Goal: Information Seeking & Learning: Understand process/instructions

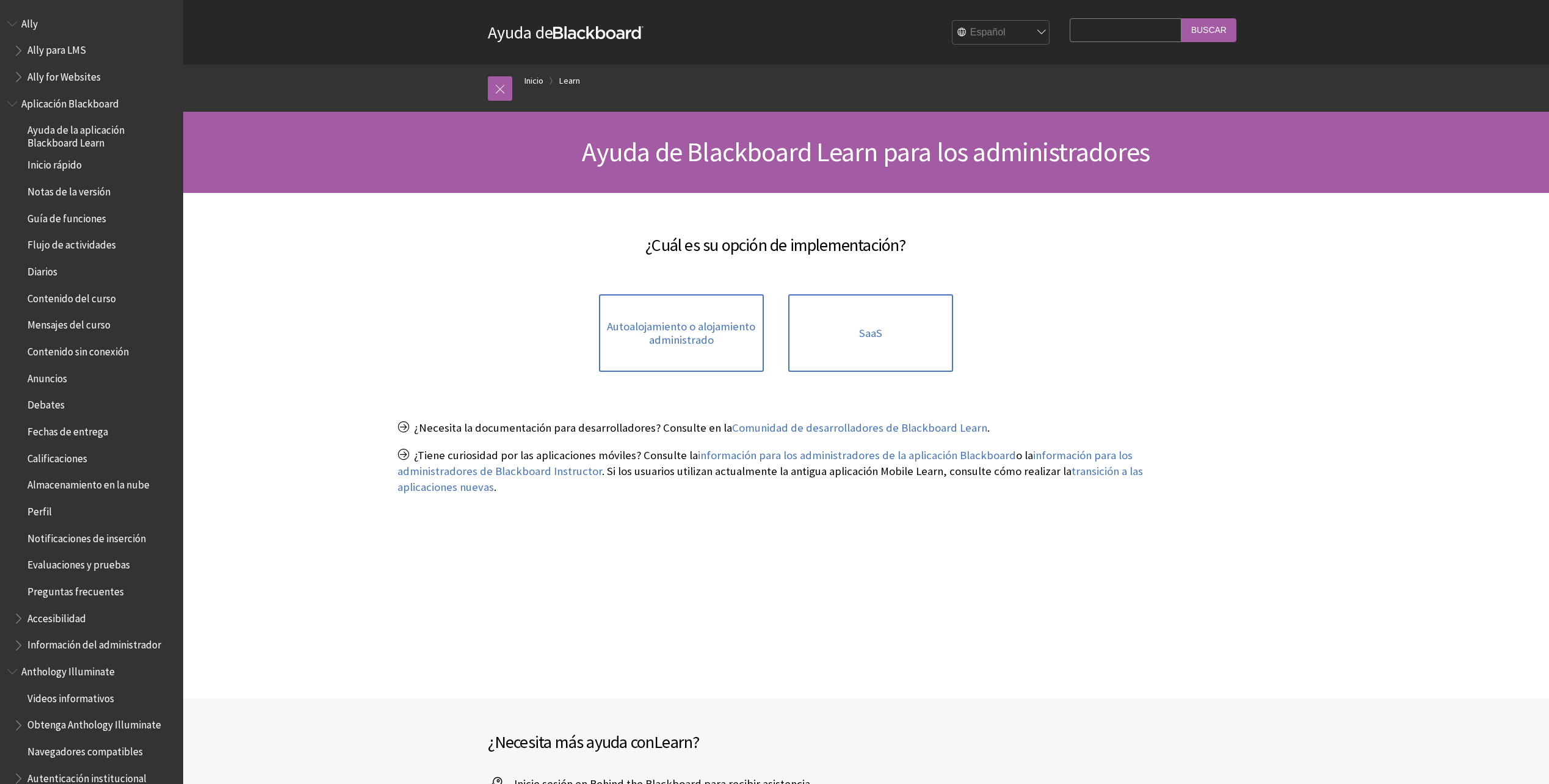
scroll to position [548, 0]
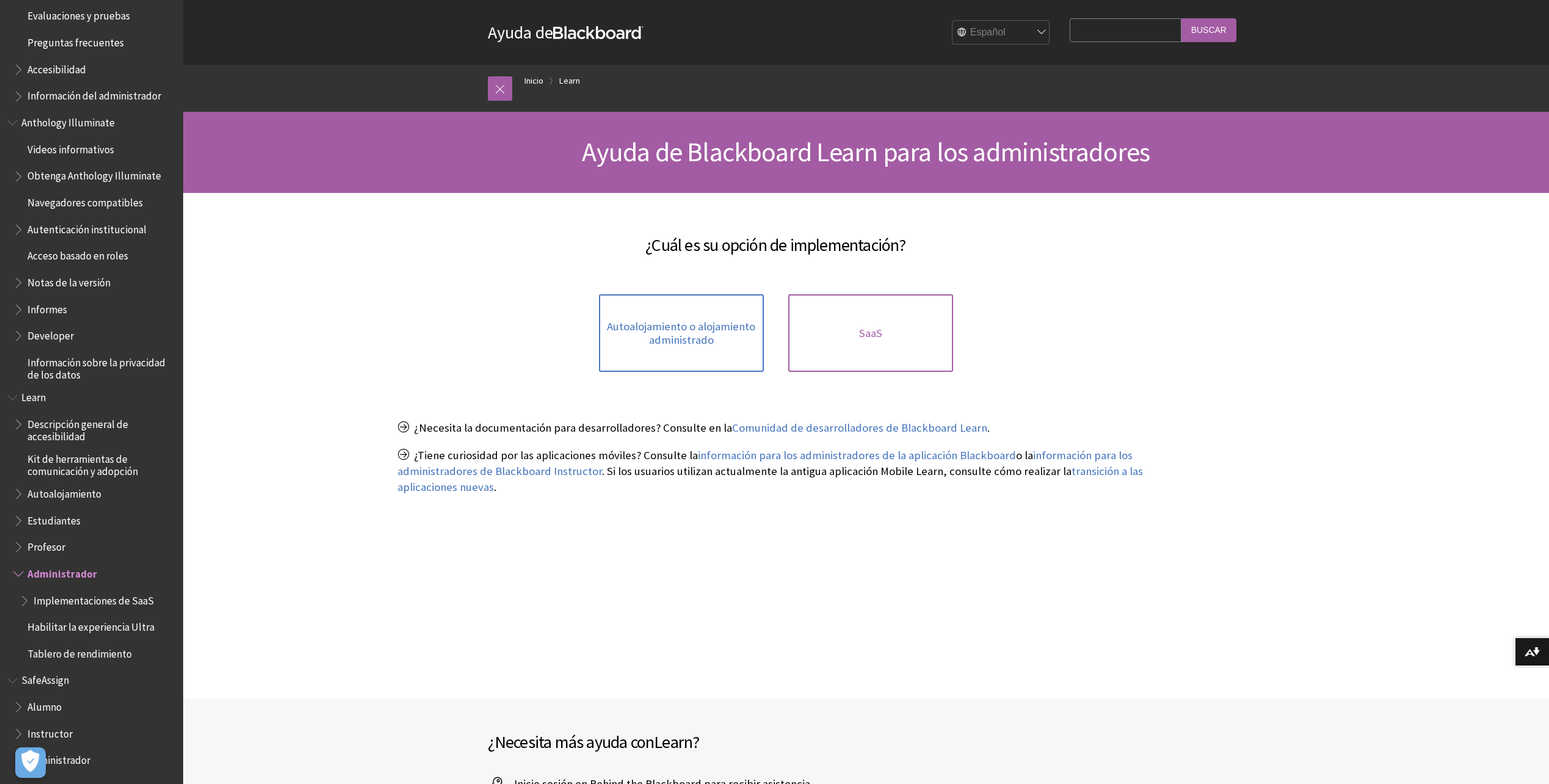
click at [845, 328] on link "SaaS" at bounding box center [871, 333] width 165 height 77
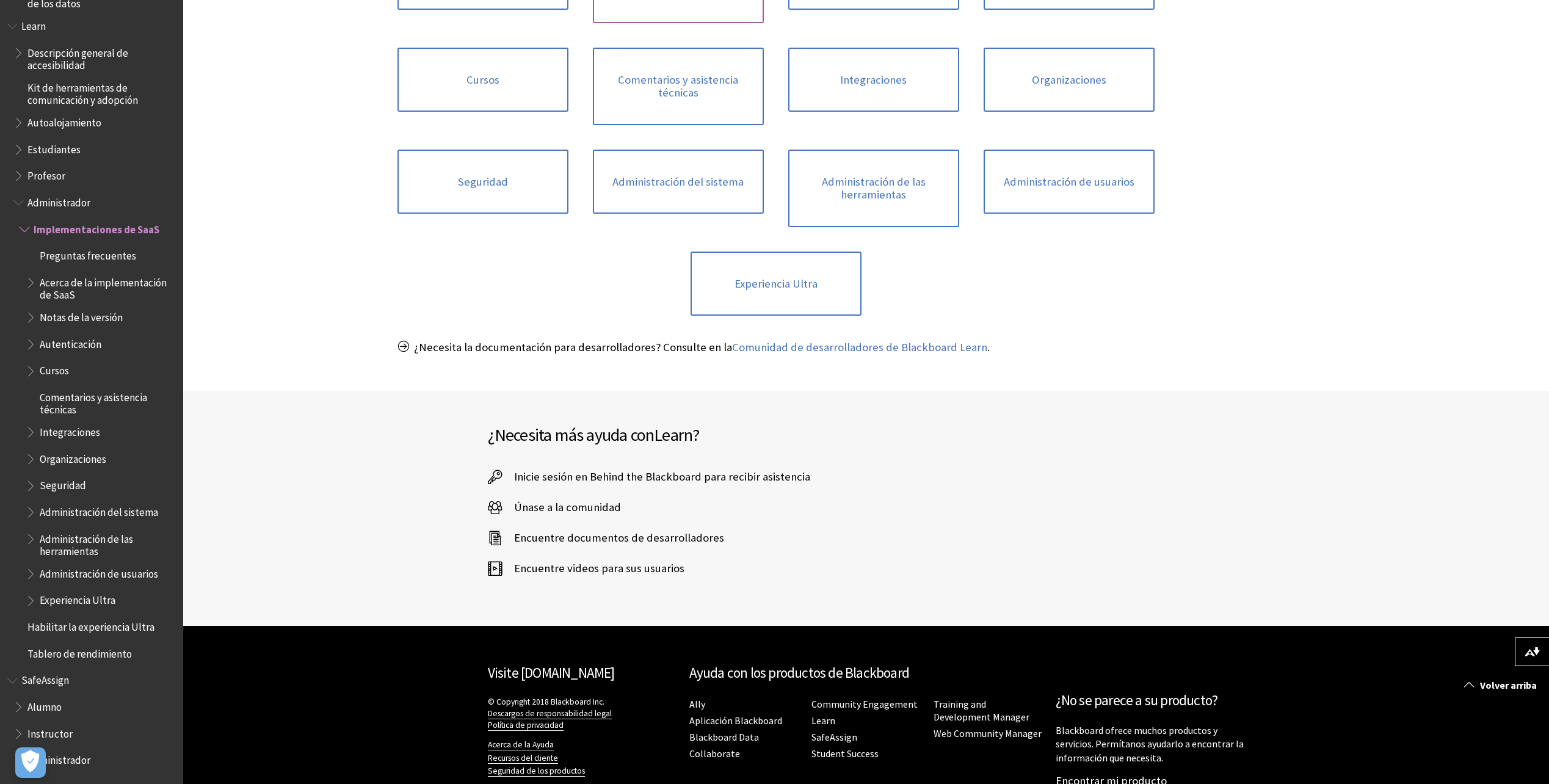
scroll to position [611, 0]
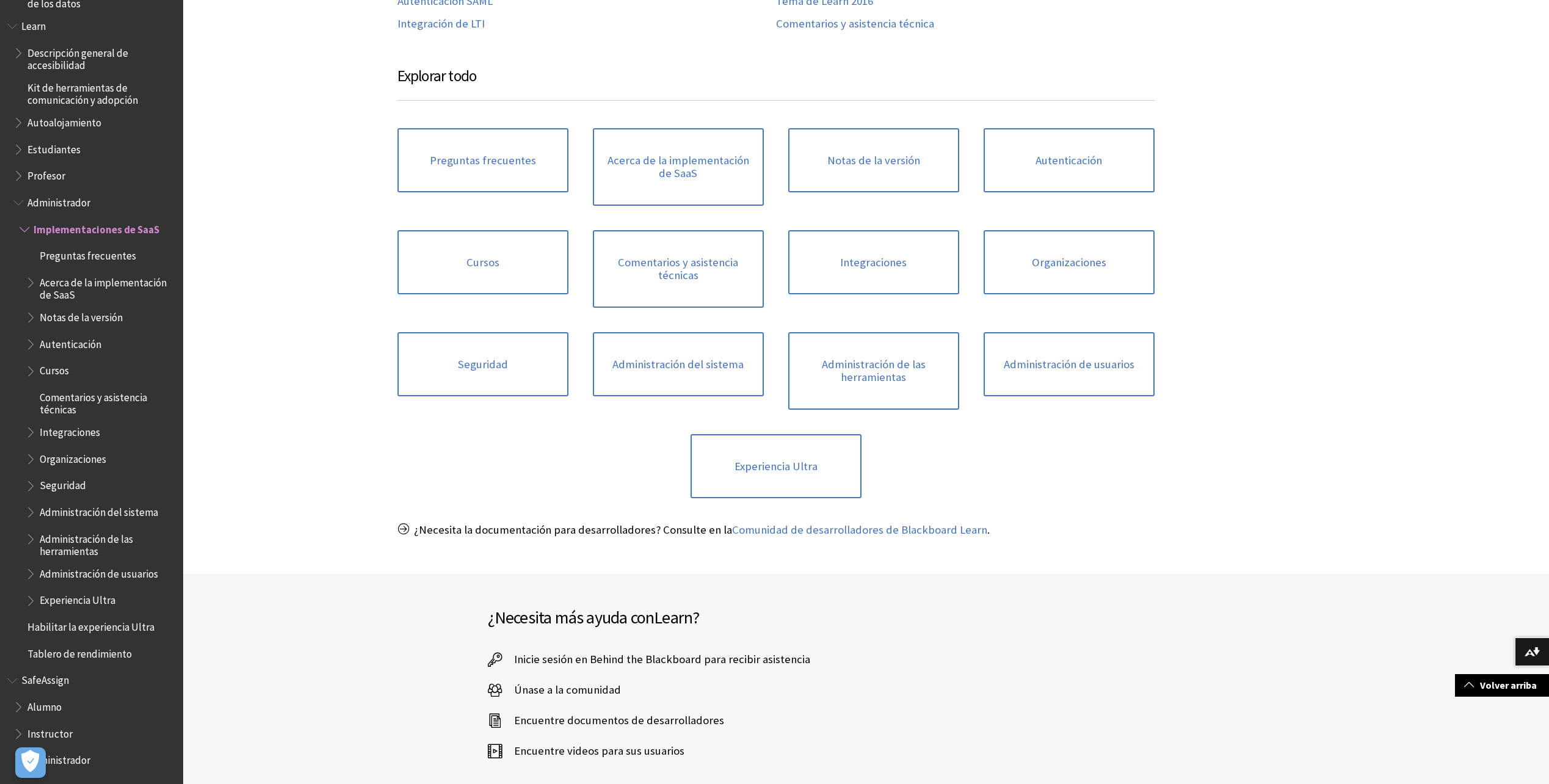
scroll to position [611, 0]
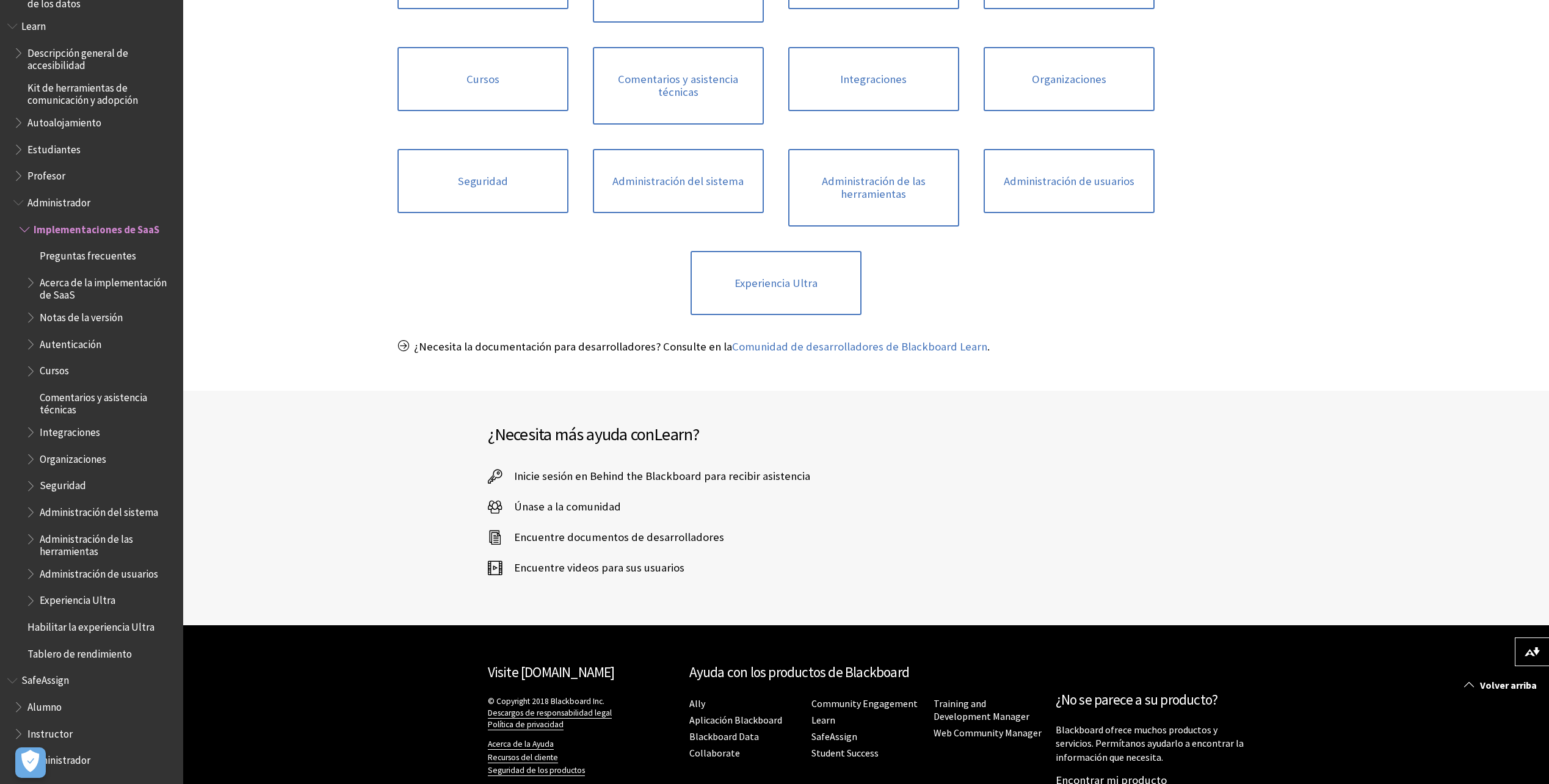
click at [747, 481] on span "Inicie sesión en Behind the Blackboard para recibir asistencia" at bounding box center [656, 476] width 308 height 19
click at [630, 473] on span "Inicie sesión en Behind the Blackboard para recibir asistencia" at bounding box center [656, 476] width 308 height 19
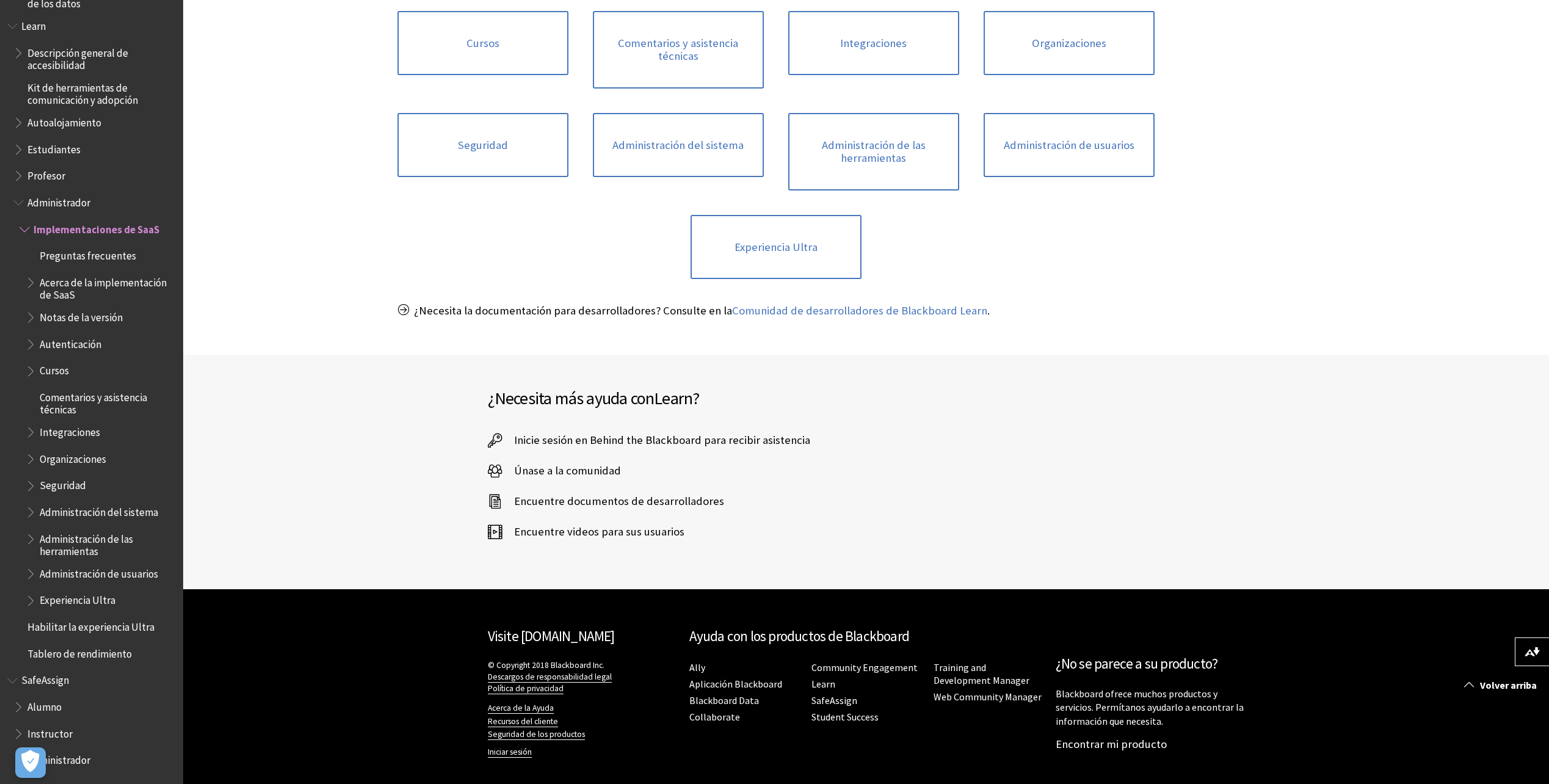
scroll to position [653, 0]
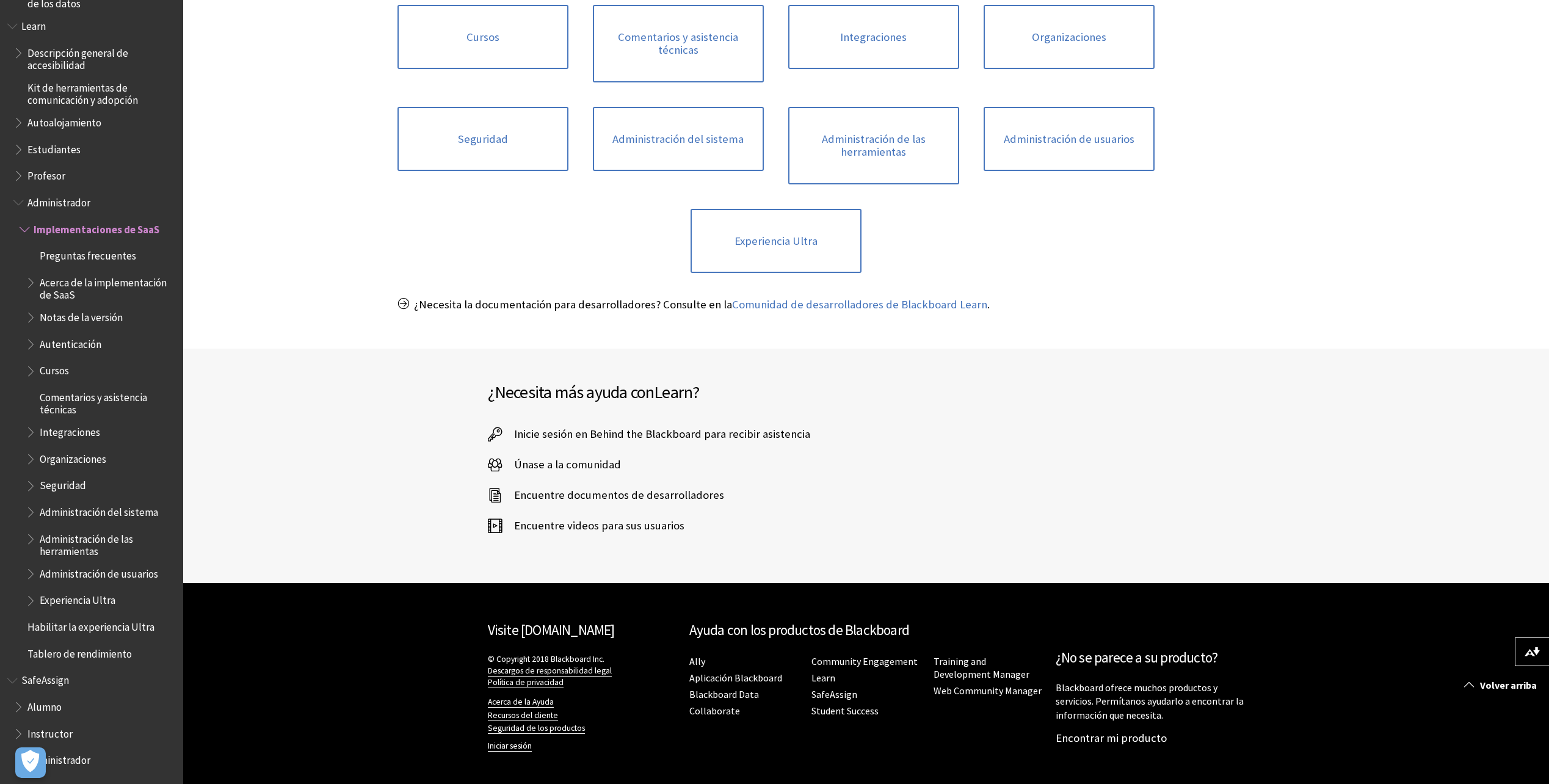
click at [654, 434] on span "Inicie sesión en Behind the Blackboard para recibir asistencia" at bounding box center [656, 434] width 308 height 19
